Goal: Understand process/instructions: Learn about a topic

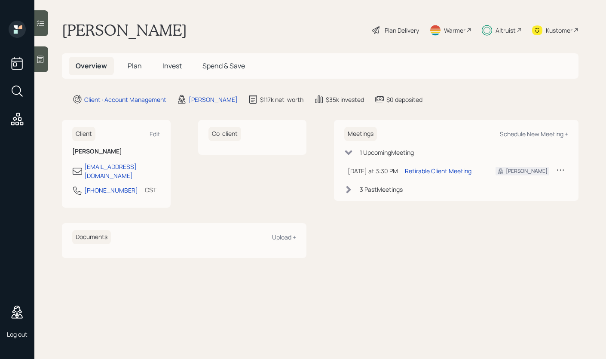
click at [404, 36] on div "Plan Delivery" at bounding box center [395, 30] width 49 height 19
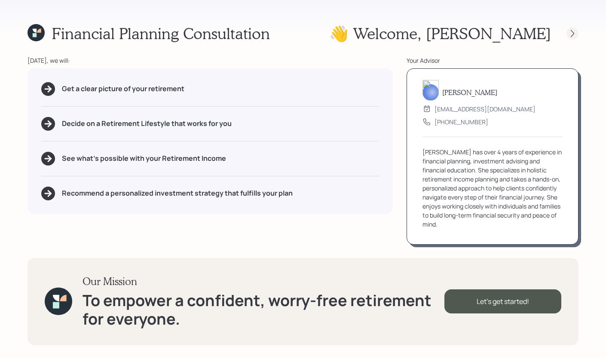
click at [572, 34] on icon at bounding box center [572, 33] width 9 height 9
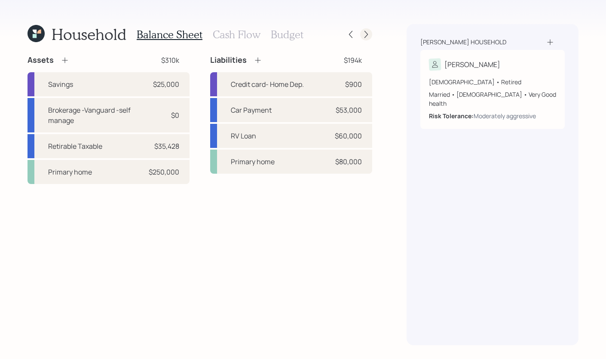
click at [368, 34] on icon at bounding box center [366, 34] width 9 height 9
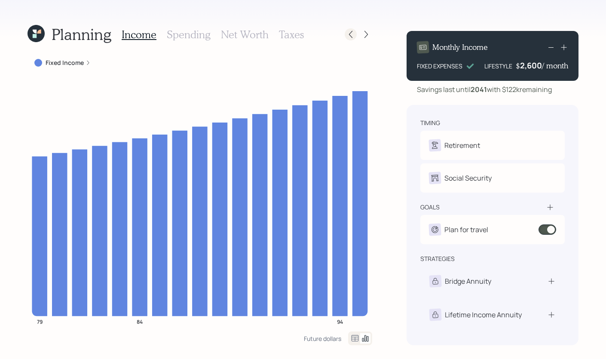
click at [351, 32] on icon at bounding box center [350, 34] width 3 height 7
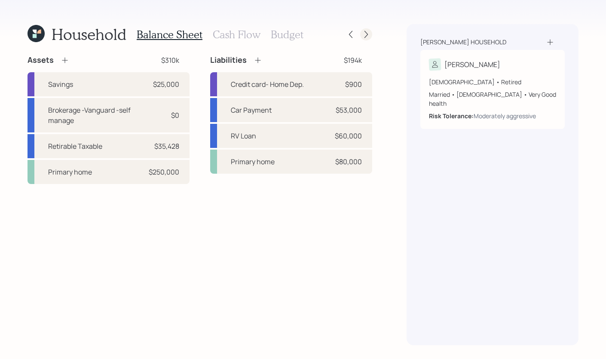
click at [367, 34] on icon at bounding box center [365, 34] width 3 height 7
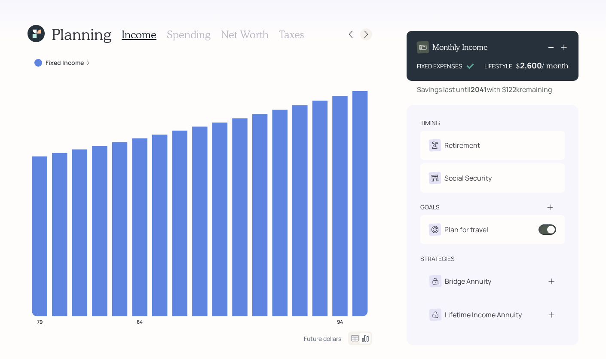
click at [367, 34] on icon at bounding box center [366, 34] width 9 height 9
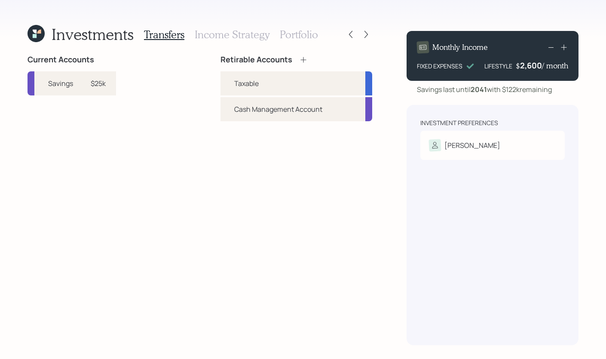
click at [367, 34] on icon at bounding box center [366, 34] width 9 height 9
